Goal: Obtain resource: Download file/media

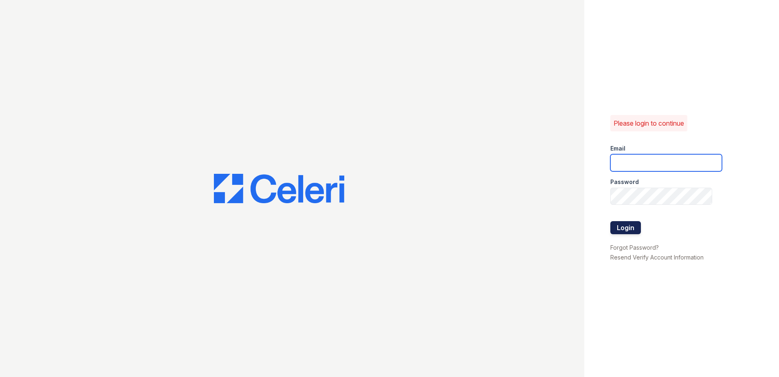
type input "[EMAIL_ADDRESS][DOMAIN_NAME]"
click at [628, 231] on button "Login" at bounding box center [625, 227] width 31 height 13
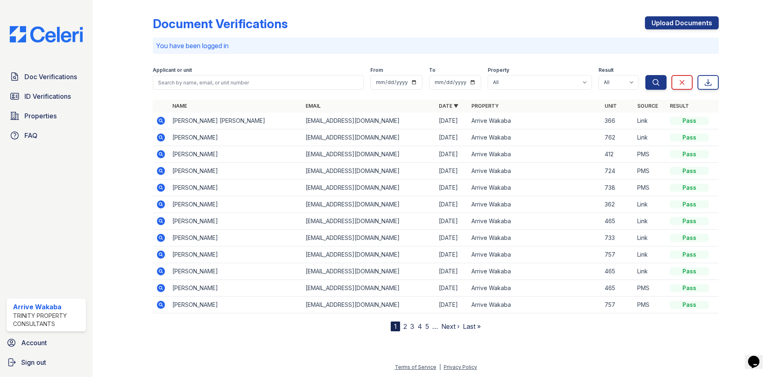
click at [160, 170] on icon at bounding box center [161, 171] width 10 height 10
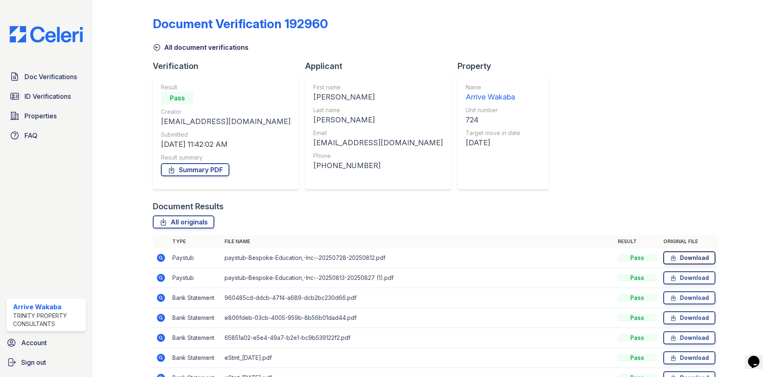
click at [663, 254] on link "Download" at bounding box center [689, 257] width 52 height 13
click at [680, 279] on link "Download" at bounding box center [689, 277] width 52 height 13
click at [677, 300] on link "Download" at bounding box center [689, 297] width 52 height 13
click at [671, 315] on icon at bounding box center [673, 317] width 7 height 8
click at [672, 338] on icon at bounding box center [674, 338] width 4 height 6
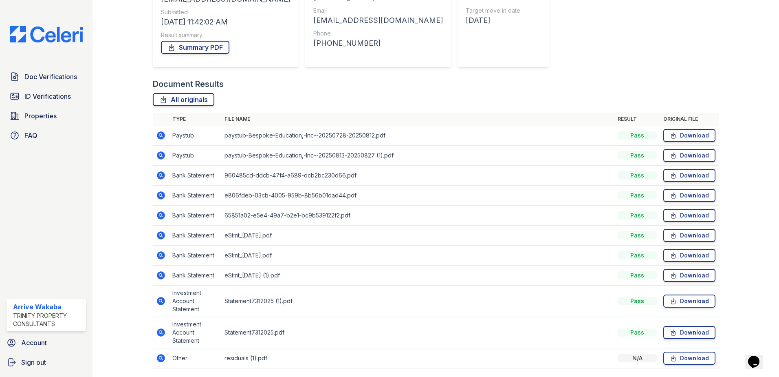
scroll to position [150, 0]
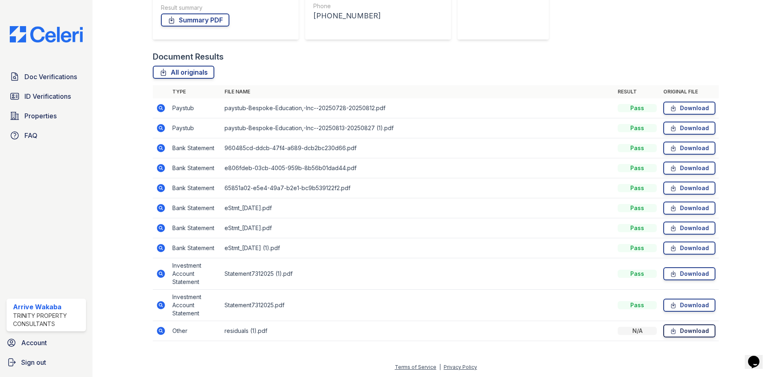
click at [673, 330] on link "Download" at bounding box center [689, 330] width 52 height 13
click at [190, 18] on link "Summary PDF" at bounding box center [195, 19] width 68 height 13
click at [39, 98] on span "ID Verifications" at bounding box center [47, 96] width 46 height 10
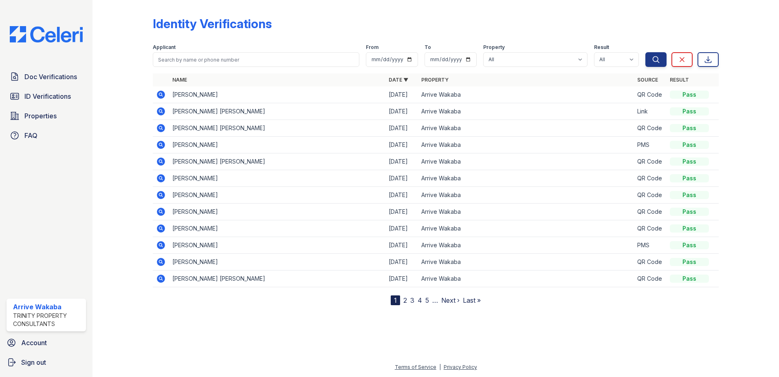
click at [160, 245] on icon at bounding box center [161, 245] width 10 height 10
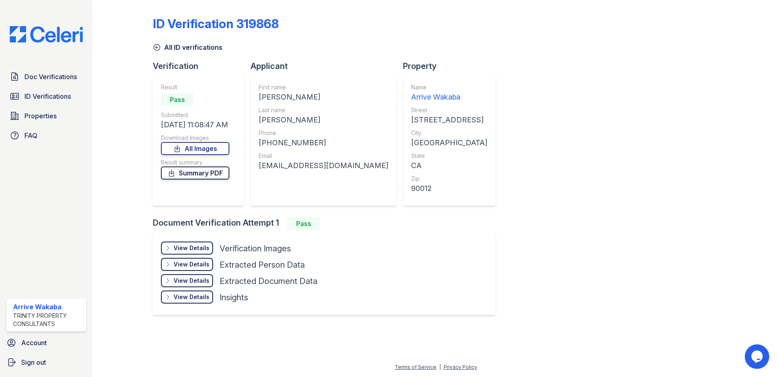
click at [214, 178] on link "Summary PDF" at bounding box center [195, 172] width 68 height 13
click at [206, 174] on link "Summary PDF" at bounding box center [195, 172] width 68 height 13
click at [56, 83] on link "Doc Verifications" at bounding box center [46, 76] width 79 height 16
